Goal: Task Accomplishment & Management: Complete application form

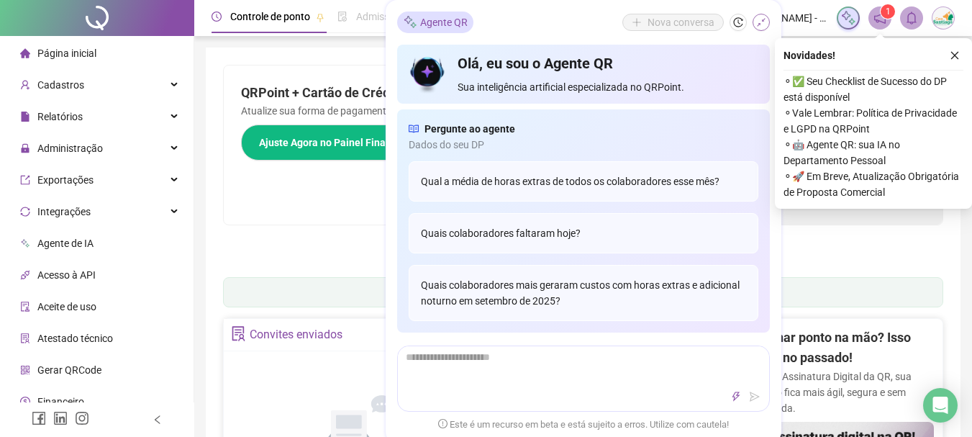
click at [765, 21] on icon "shrink" at bounding box center [761, 22] width 10 height 10
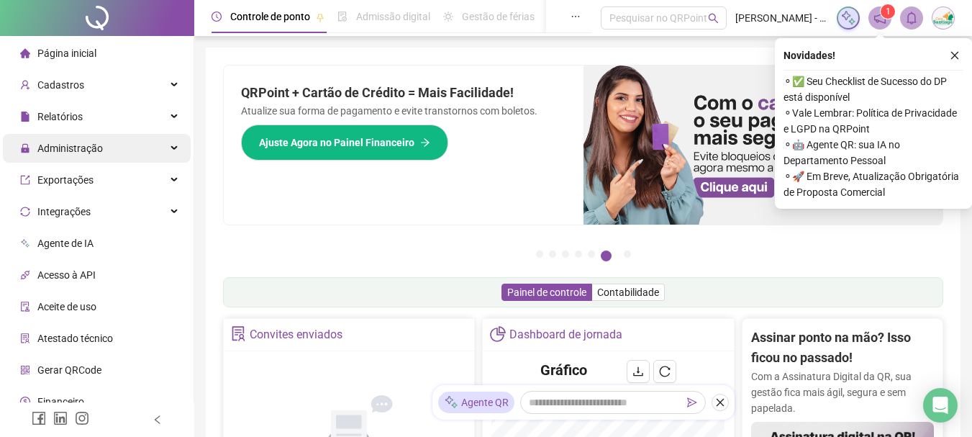
click at [153, 148] on div "Administração" at bounding box center [97, 148] width 188 height 29
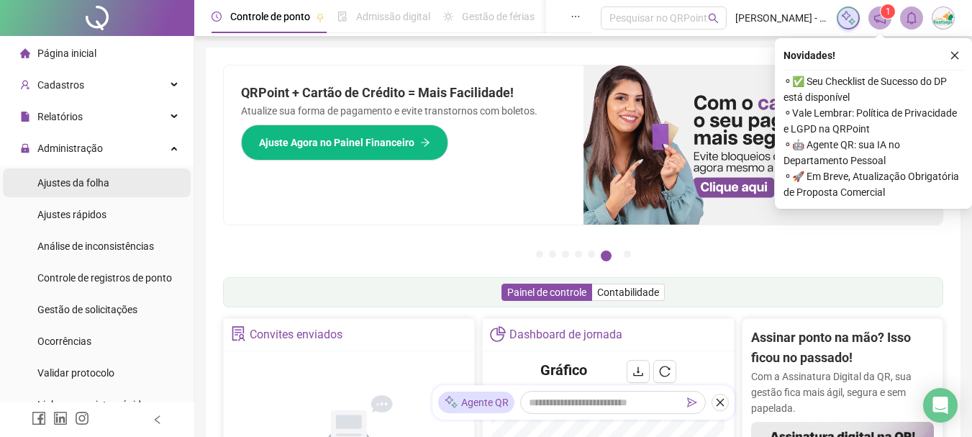
click at [82, 189] on div "Ajustes da folha" at bounding box center [73, 182] width 72 height 29
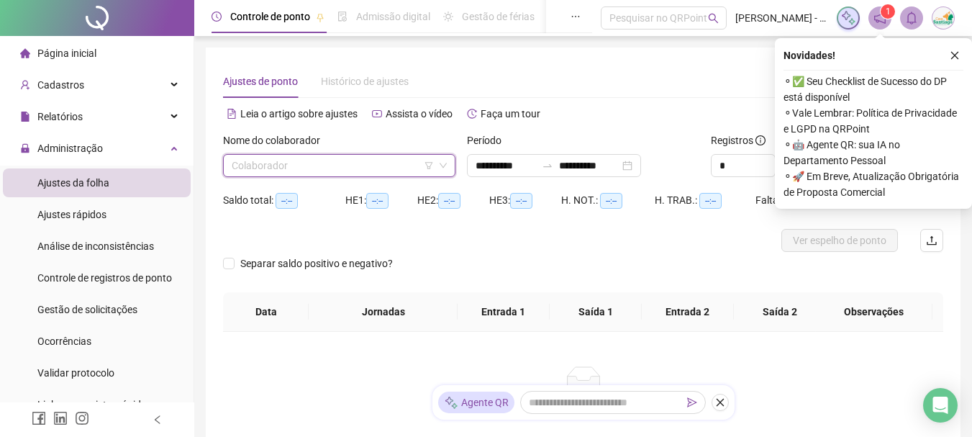
click at [350, 165] on input "search" at bounding box center [333, 166] width 202 height 22
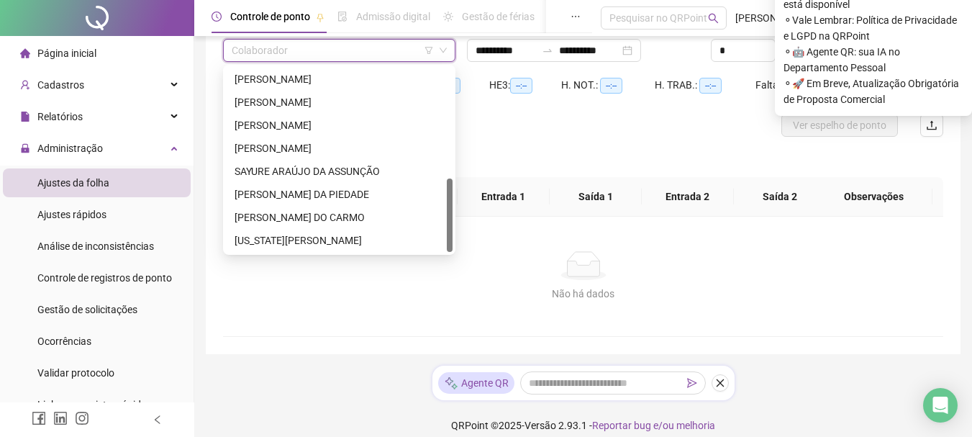
scroll to position [129, 0]
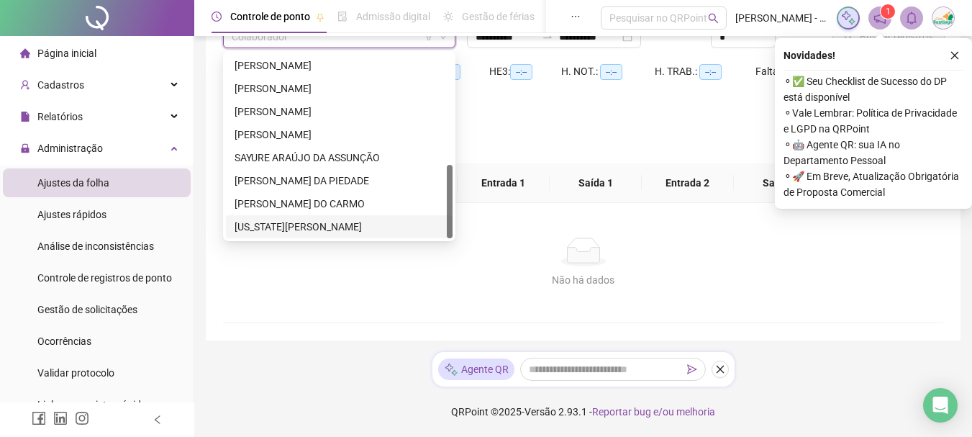
click at [314, 227] on div "[US_STATE][PERSON_NAME]" at bounding box center [339, 227] width 209 height 16
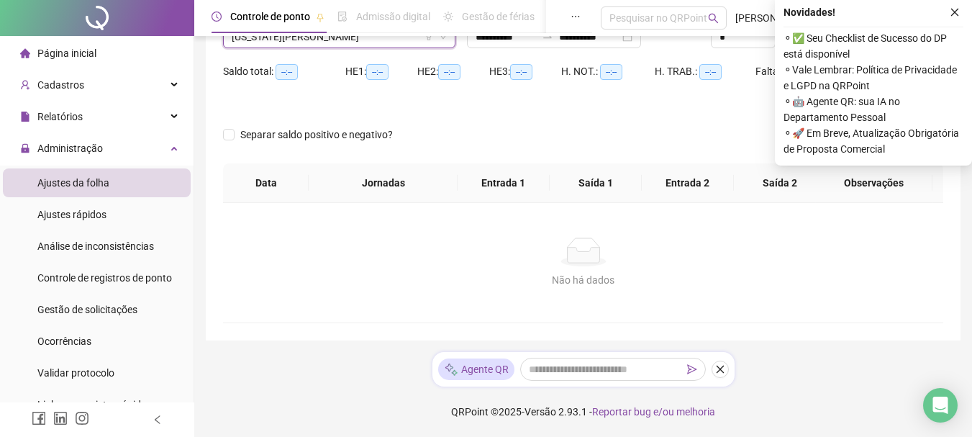
scroll to position [0, 0]
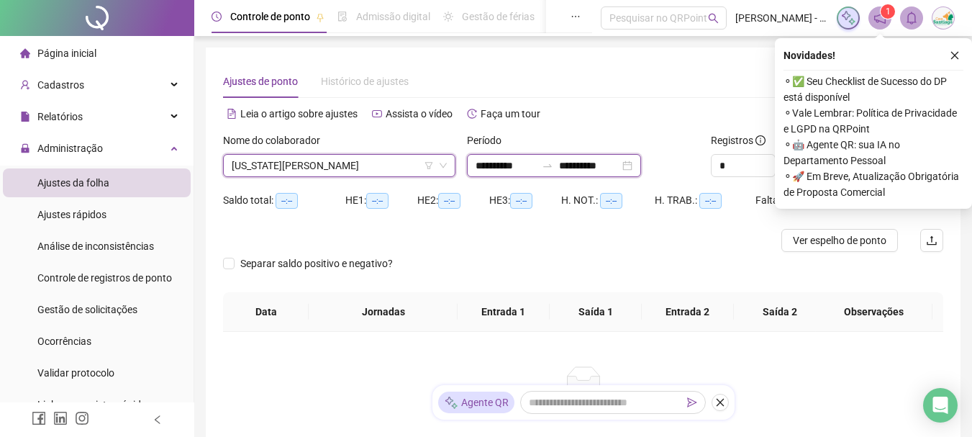
click at [620, 165] on input "**********" at bounding box center [589, 166] width 60 height 16
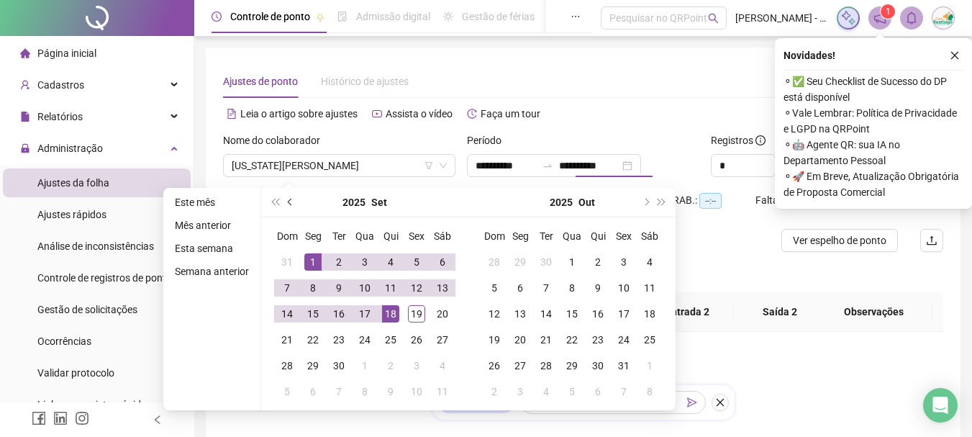
click at [288, 204] on span "prev-year" at bounding box center [291, 202] width 7 height 7
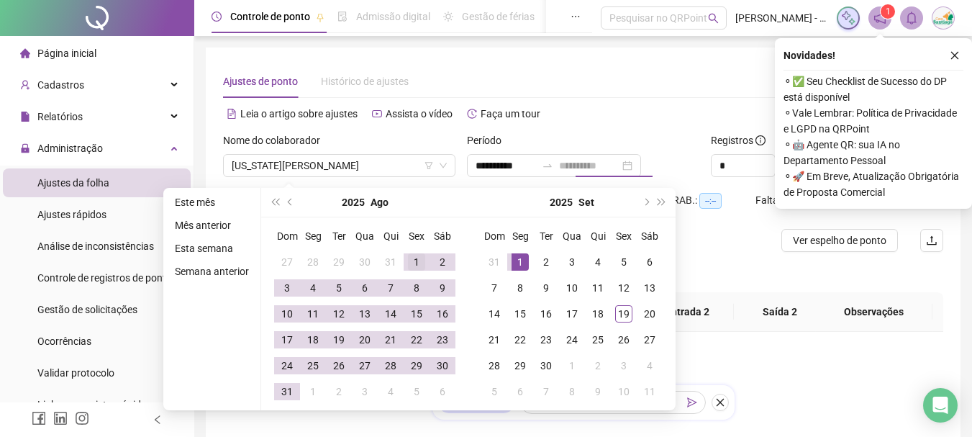
type input "**********"
click at [411, 264] on div "1" at bounding box center [416, 261] width 17 height 17
click at [283, 391] on div "31" at bounding box center [286, 391] width 17 height 17
type input "**********"
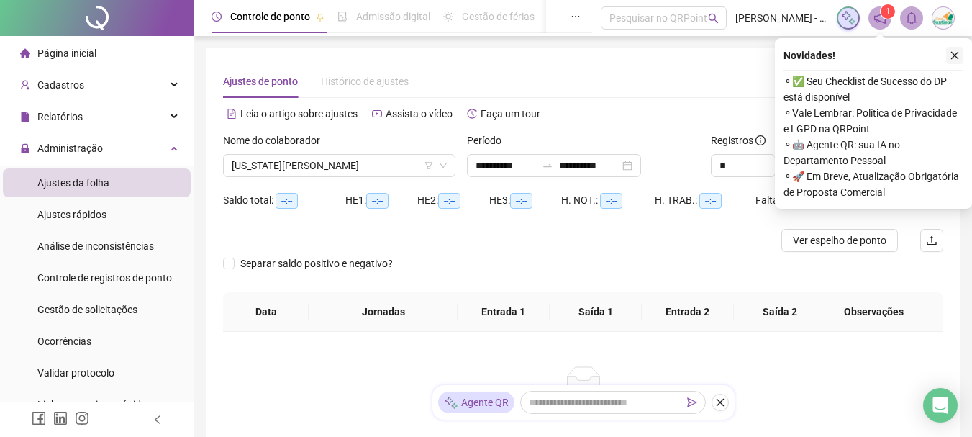
click at [956, 59] on icon "close" at bounding box center [955, 55] width 10 height 10
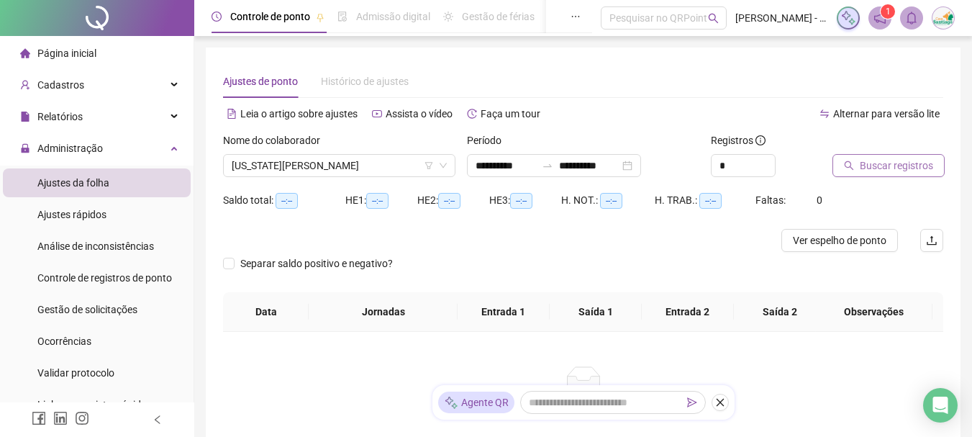
click at [889, 166] on span "Buscar registros" at bounding box center [896, 166] width 73 height 16
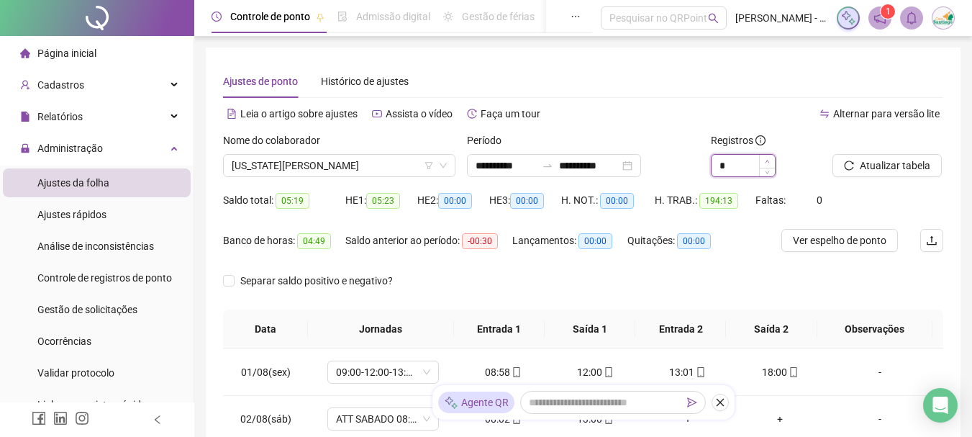
click at [770, 161] on span "Increase Value" at bounding box center [767, 161] width 16 height 13
type input "*"
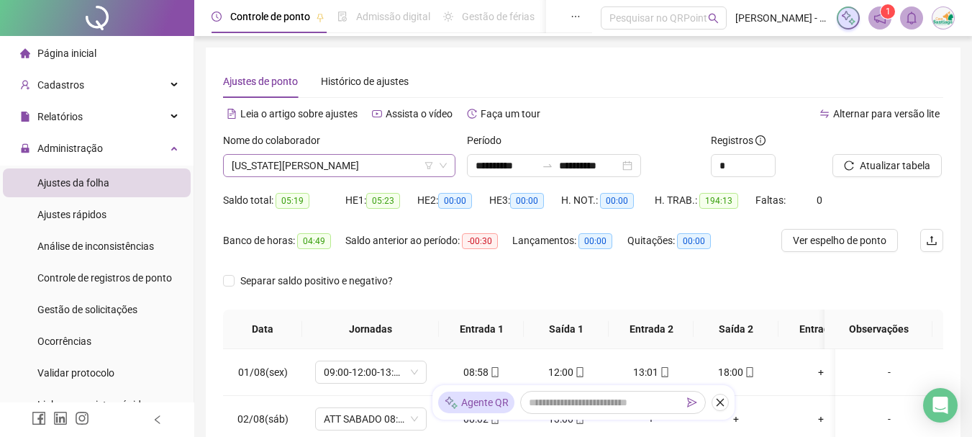
click at [408, 170] on span "[US_STATE][PERSON_NAME]" at bounding box center [339, 166] width 215 height 22
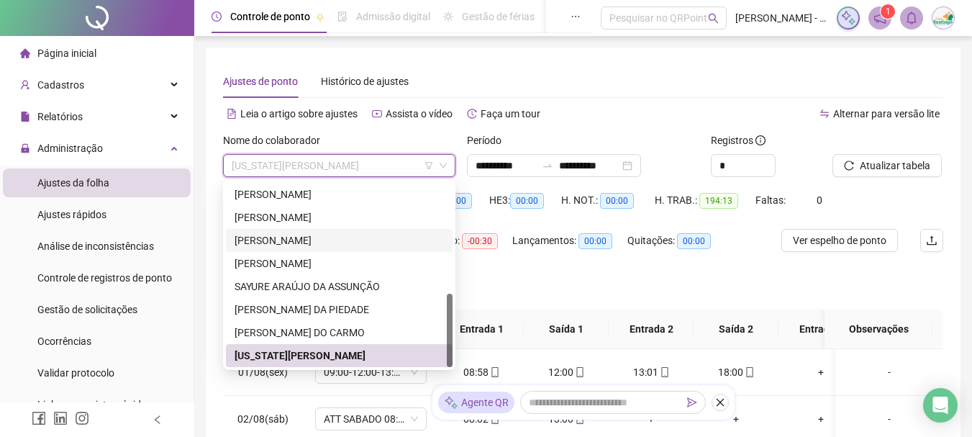
click at [299, 230] on div "[PERSON_NAME]" at bounding box center [339, 240] width 227 height 23
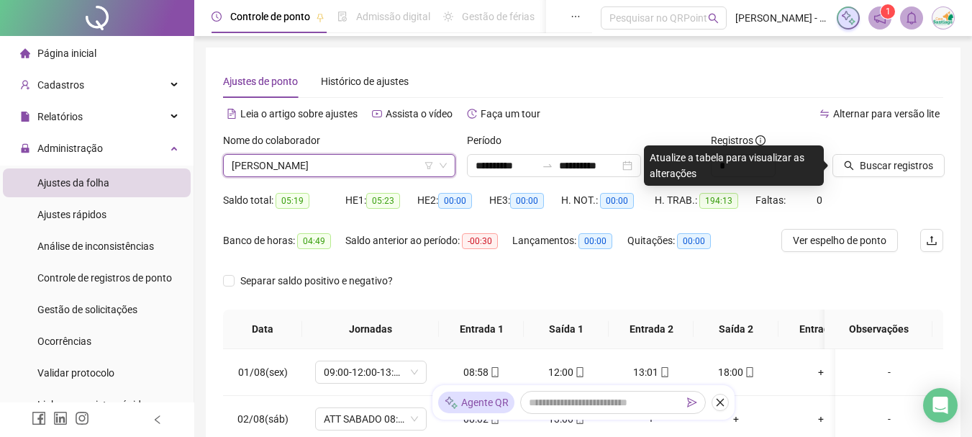
click at [881, 168] on span "Buscar registros" at bounding box center [896, 166] width 73 height 16
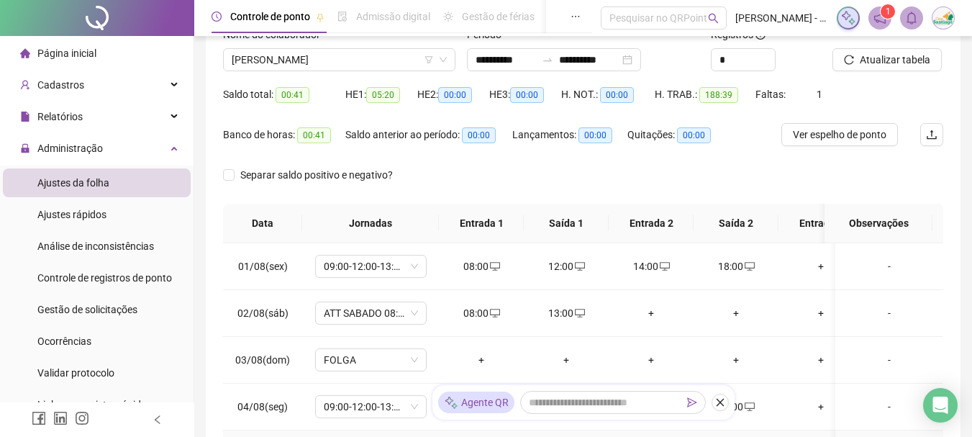
scroll to position [94, 0]
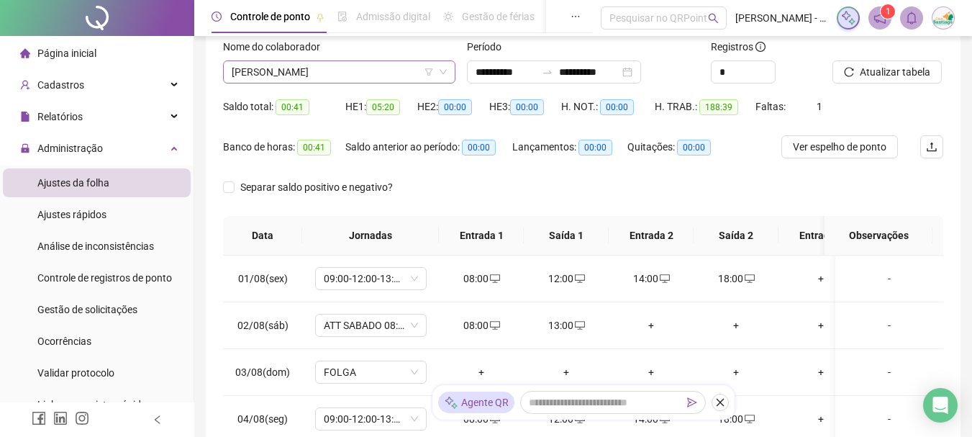
click at [362, 65] on span "[PERSON_NAME]" at bounding box center [339, 72] width 215 height 22
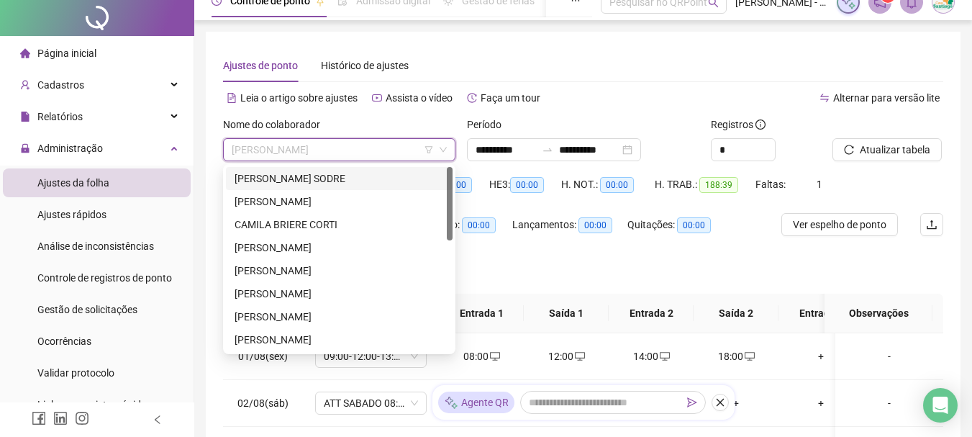
scroll to position [0, 0]
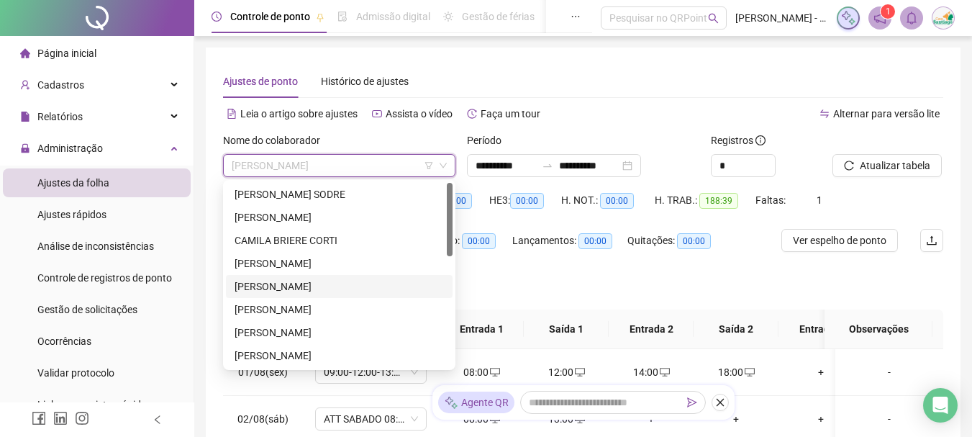
click at [283, 284] on div "[PERSON_NAME]" at bounding box center [339, 286] width 209 height 16
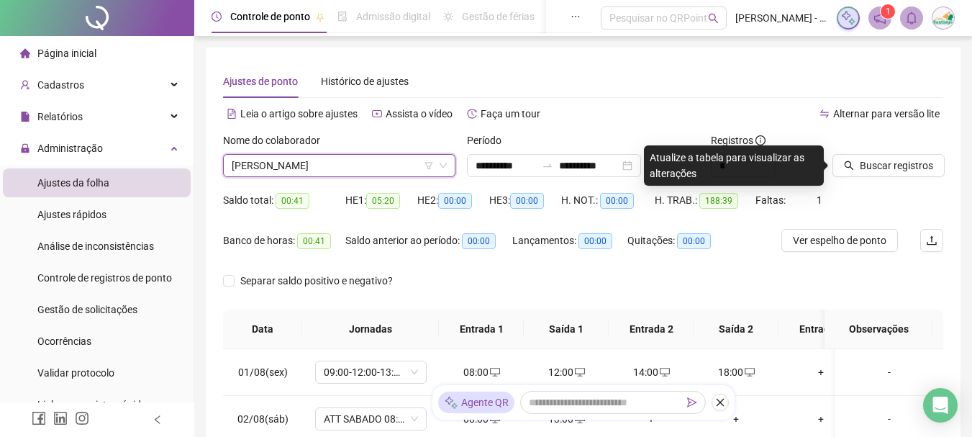
click at [378, 163] on span "[PERSON_NAME]" at bounding box center [339, 166] width 215 height 22
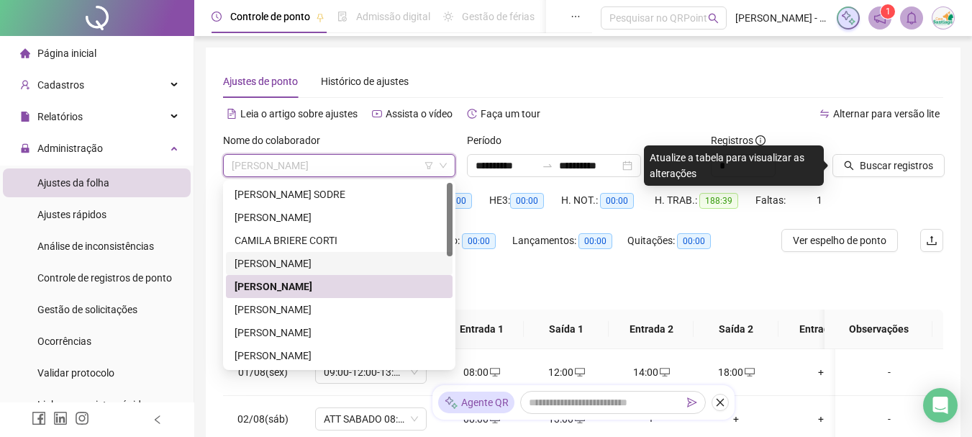
click at [299, 262] on div "[PERSON_NAME]" at bounding box center [339, 263] width 209 height 16
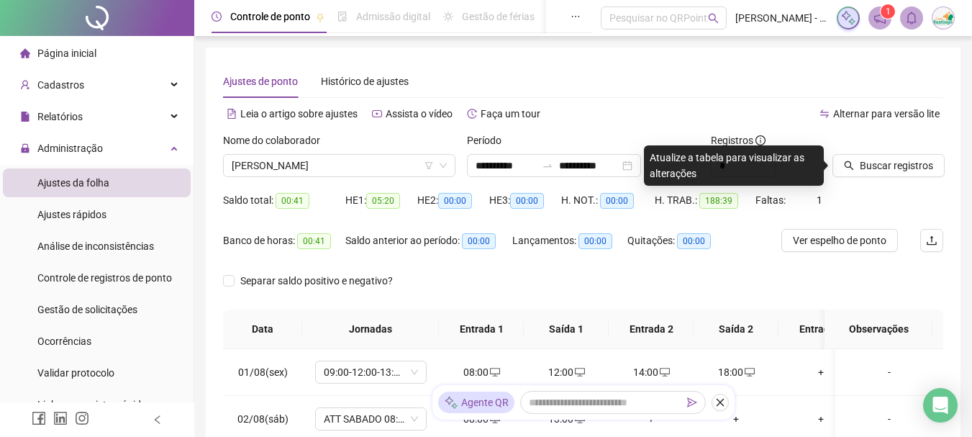
click at [905, 177] on div "Buscar registros" at bounding box center [888, 160] width 122 height 56
click at [879, 171] on span "Buscar registros" at bounding box center [896, 166] width 73 height 16
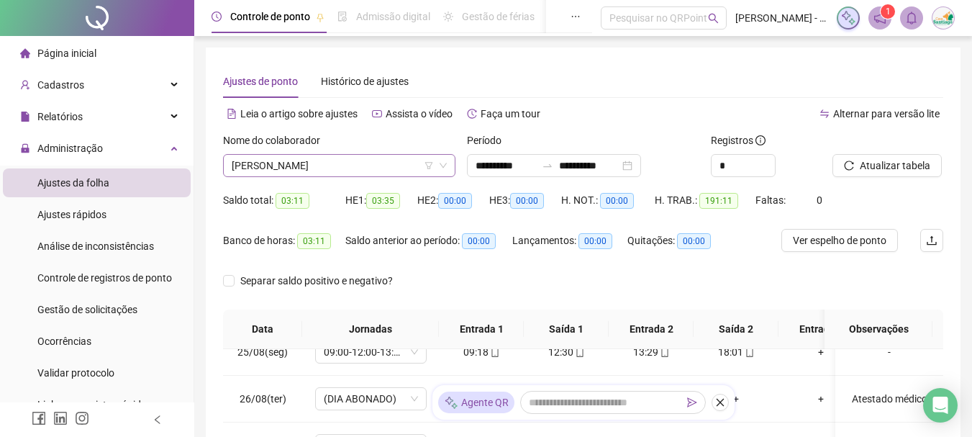
click at [343, 171] on span "[PERSON_NAME]" at bounding box center [339, 166] width 215 height 22
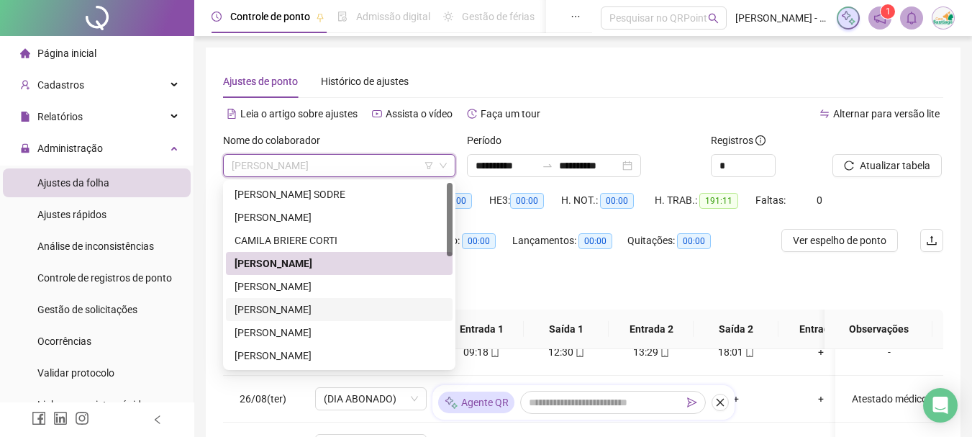
scroll to position [240, 0]
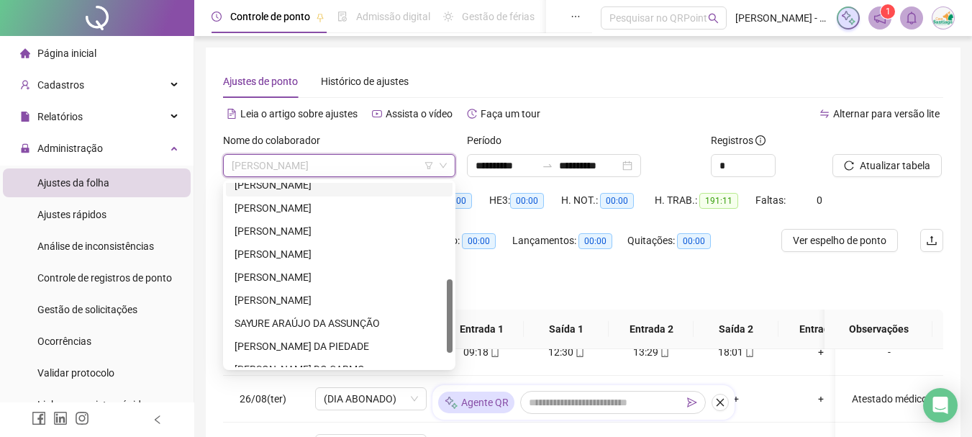
click at [363, 188] on div "[PERSON_NAME]" at bounding box center [339, 185] width 209 height 16
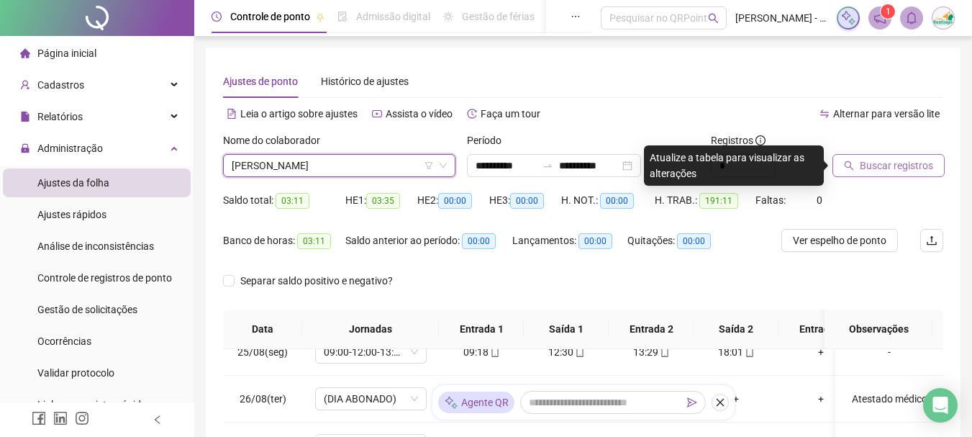
click at [917, 160] on span "Buscar registros" at bounding box center [896, 166] width 73 height 16
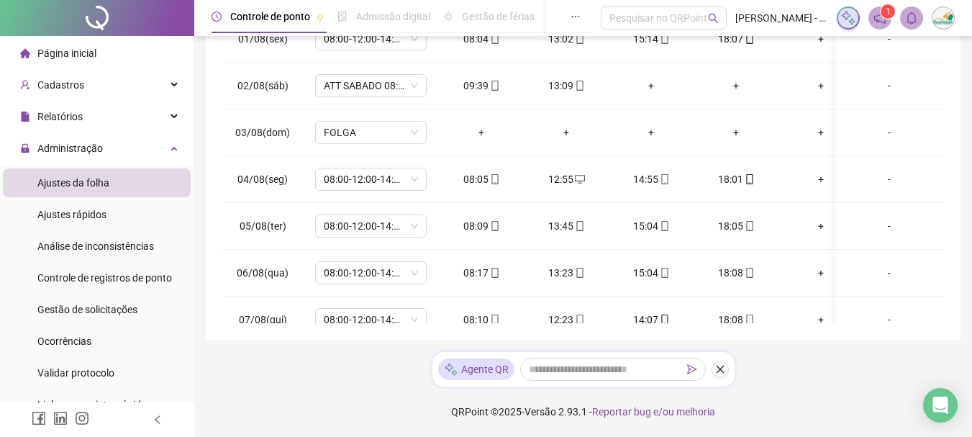
scroll to position [0, 0]
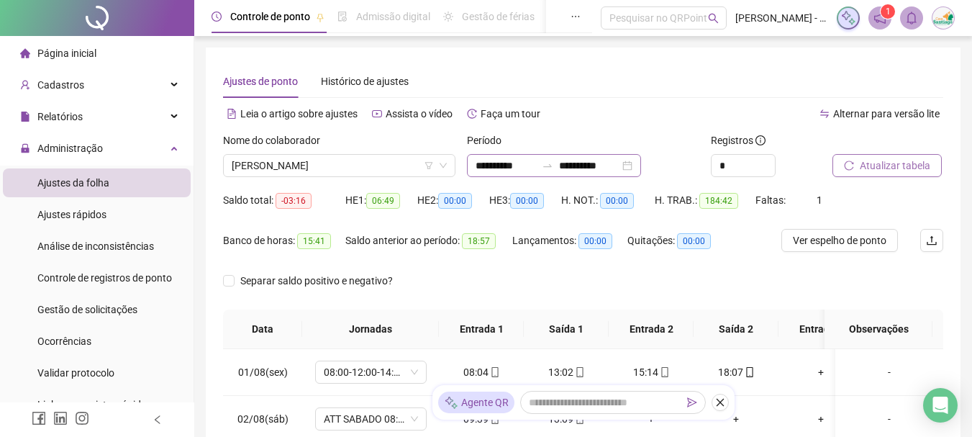
click at [641, 162] on div "**********" at bounding box center [554, 165] width 174 height 23
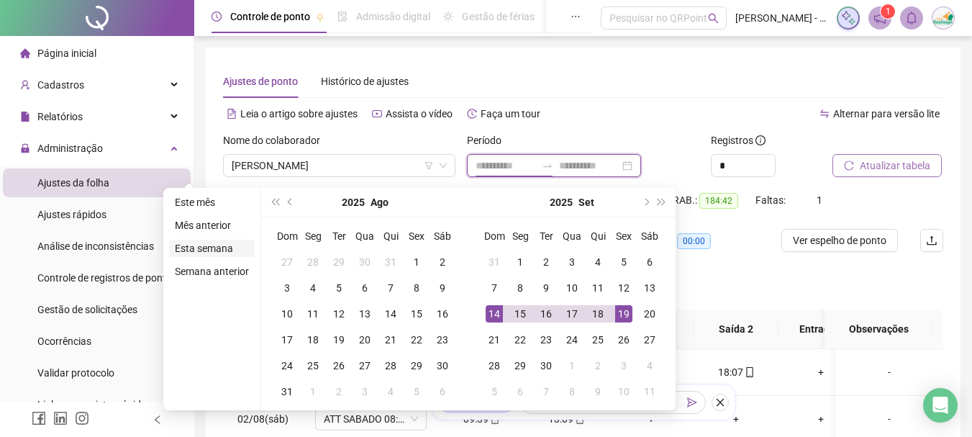
type input "**********"
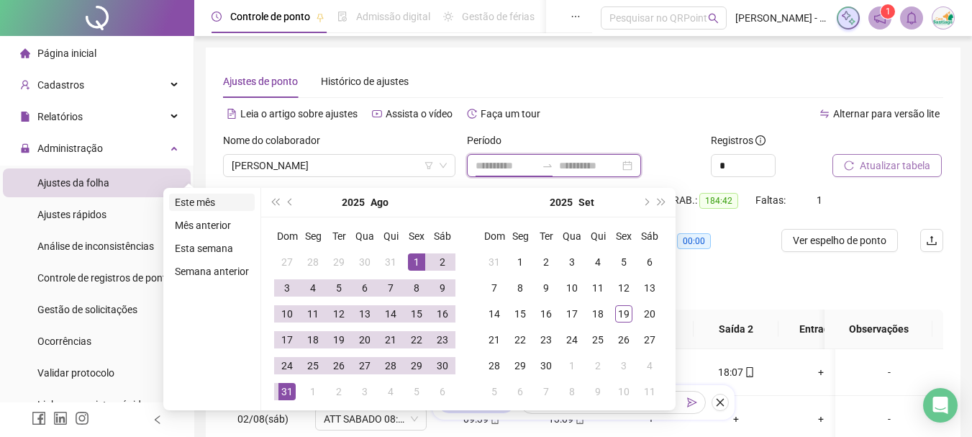
type input "**********"
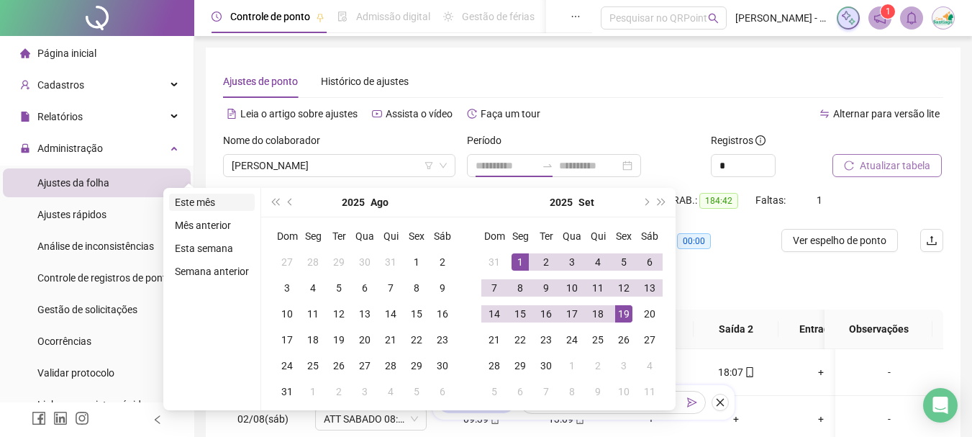
click at [215, 202] on li "Este mês" at bounding box center [212, 202] width 86 height 17
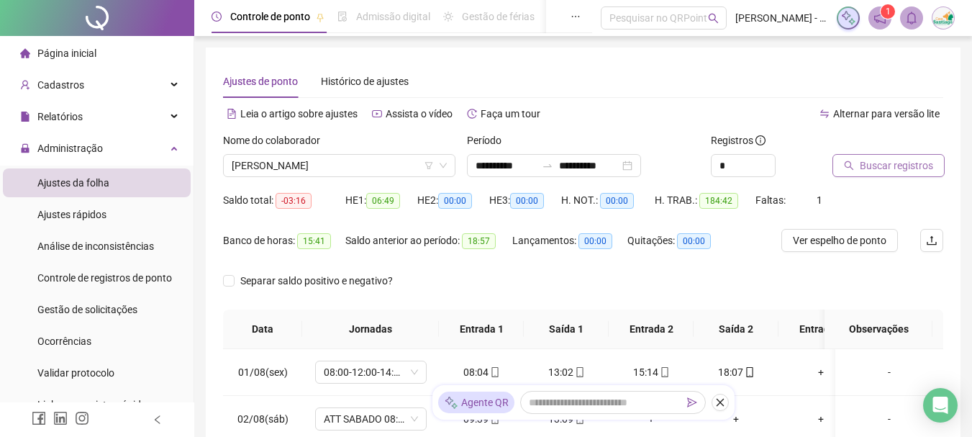
click at [924, 173] on span "Buscar registros" at bounding box center [896, 166] width 73 height 16
click at [641, 168] on div "**********" at bounding box center [554, 165] width 174 height 23
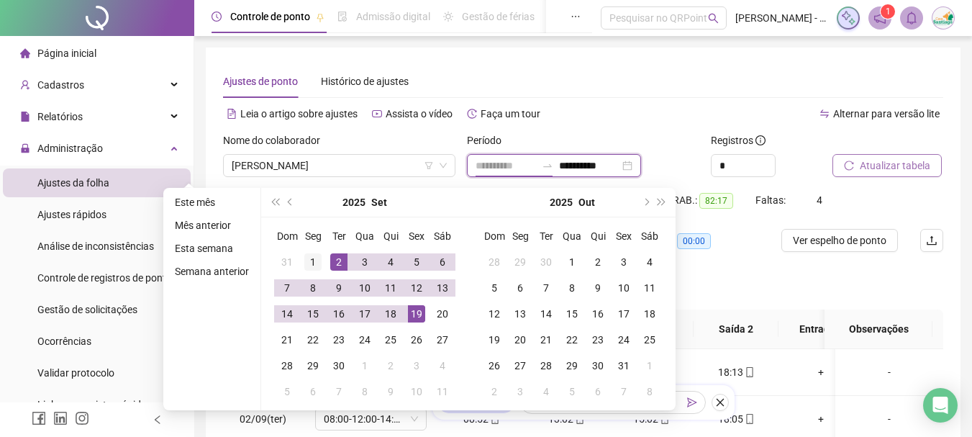
type input "**********"
drag, startPoint x: 314, startPoint y: 259, endPoint x: 329, endPoint y: 276, distance: 22.4
click at [314, 260] on div "1" at bounding box center [312, 261] width 17 height 17
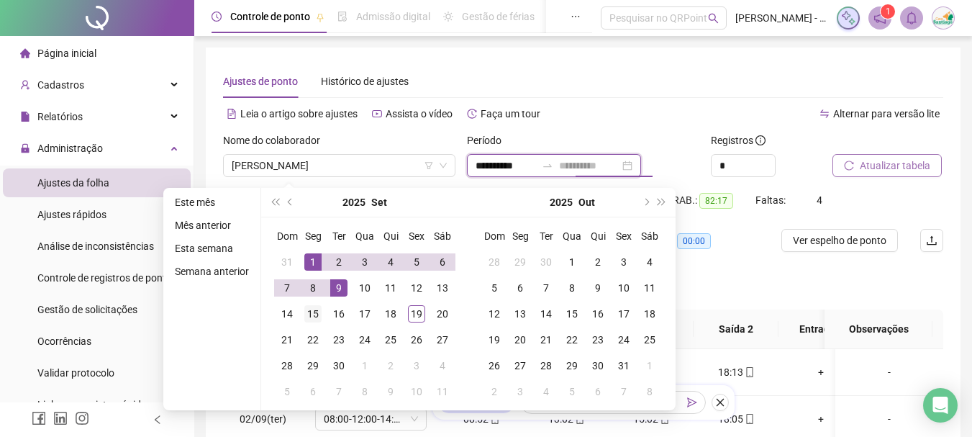
type input "**********"
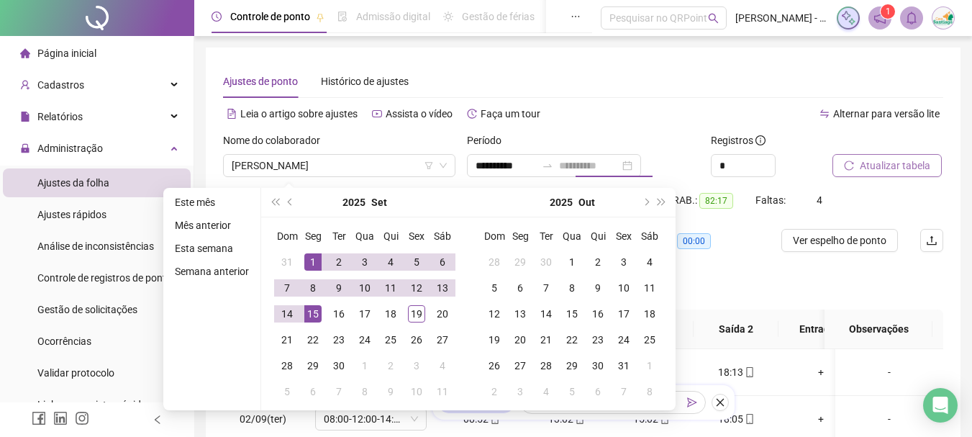
click at [309, 312] on div "15" at bounding box center [312, 313] width 17 height 17
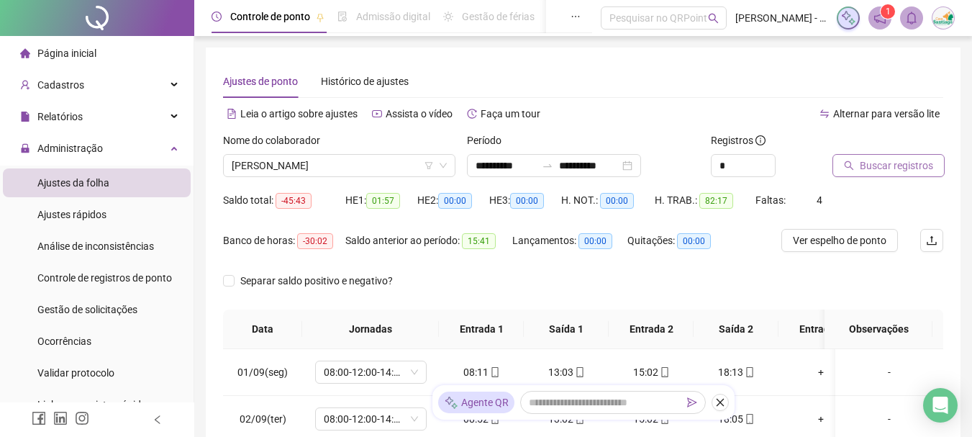
click at [912, 160] on span "Buscar registros" at bounding box center [896, 166] width 73 height 16
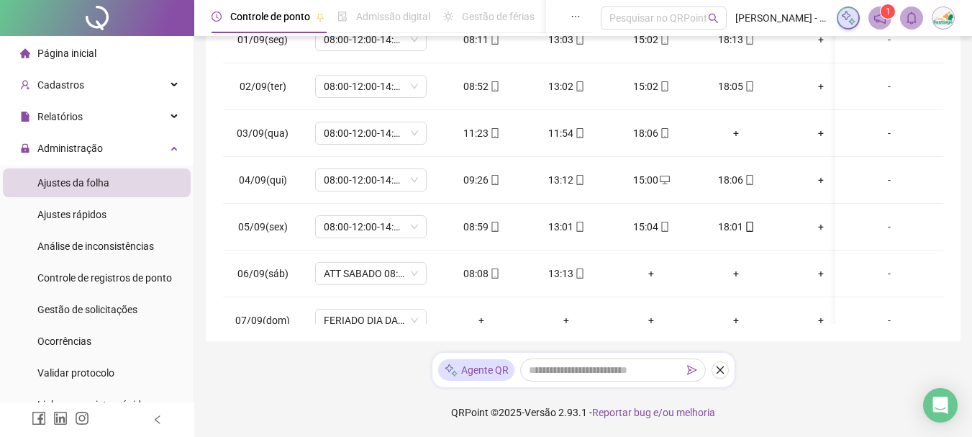
scroll to position [333, 0]
